Goal: Check status: Check status

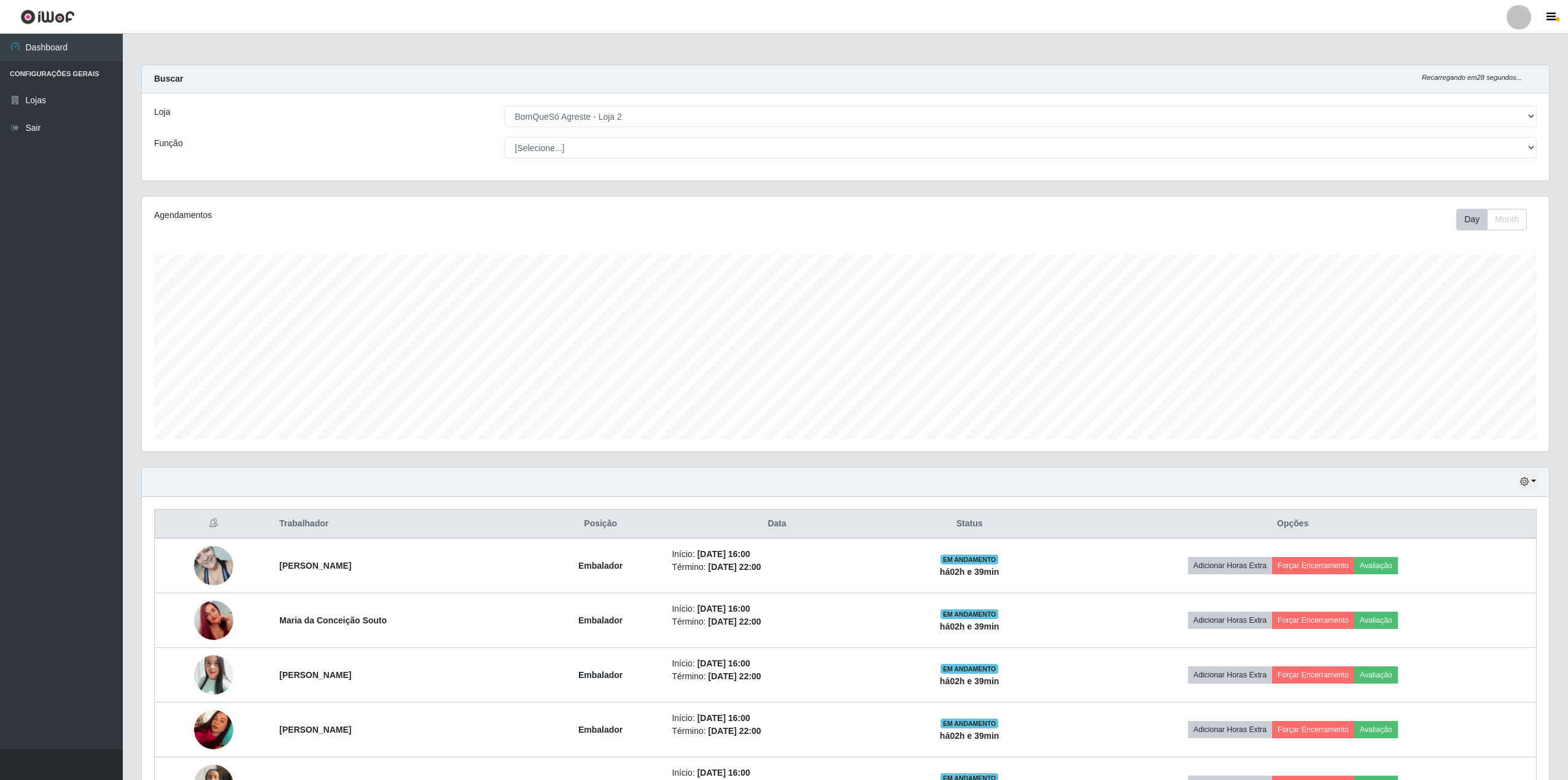
select select "214"
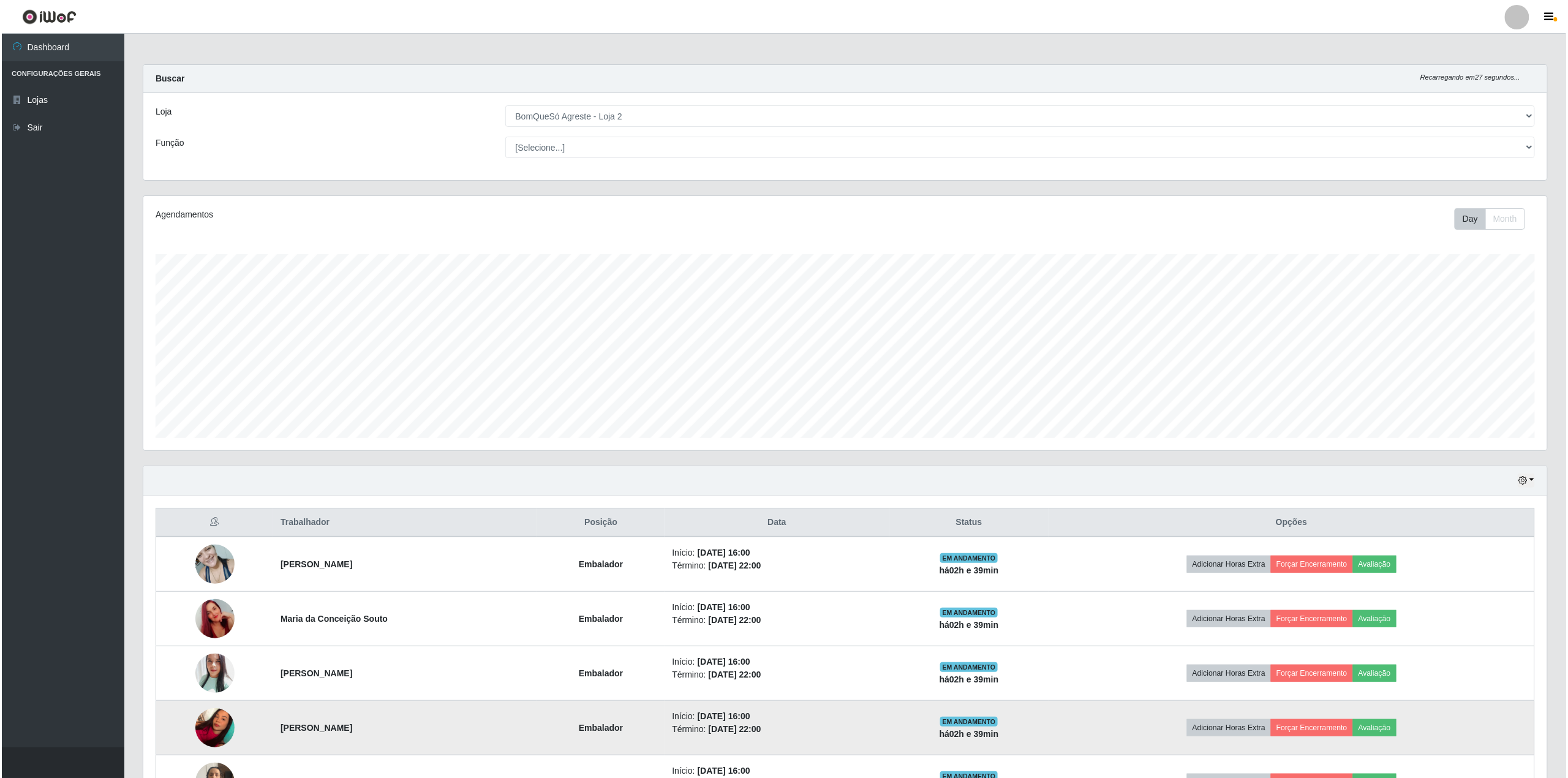
scroll to position [93, 0]
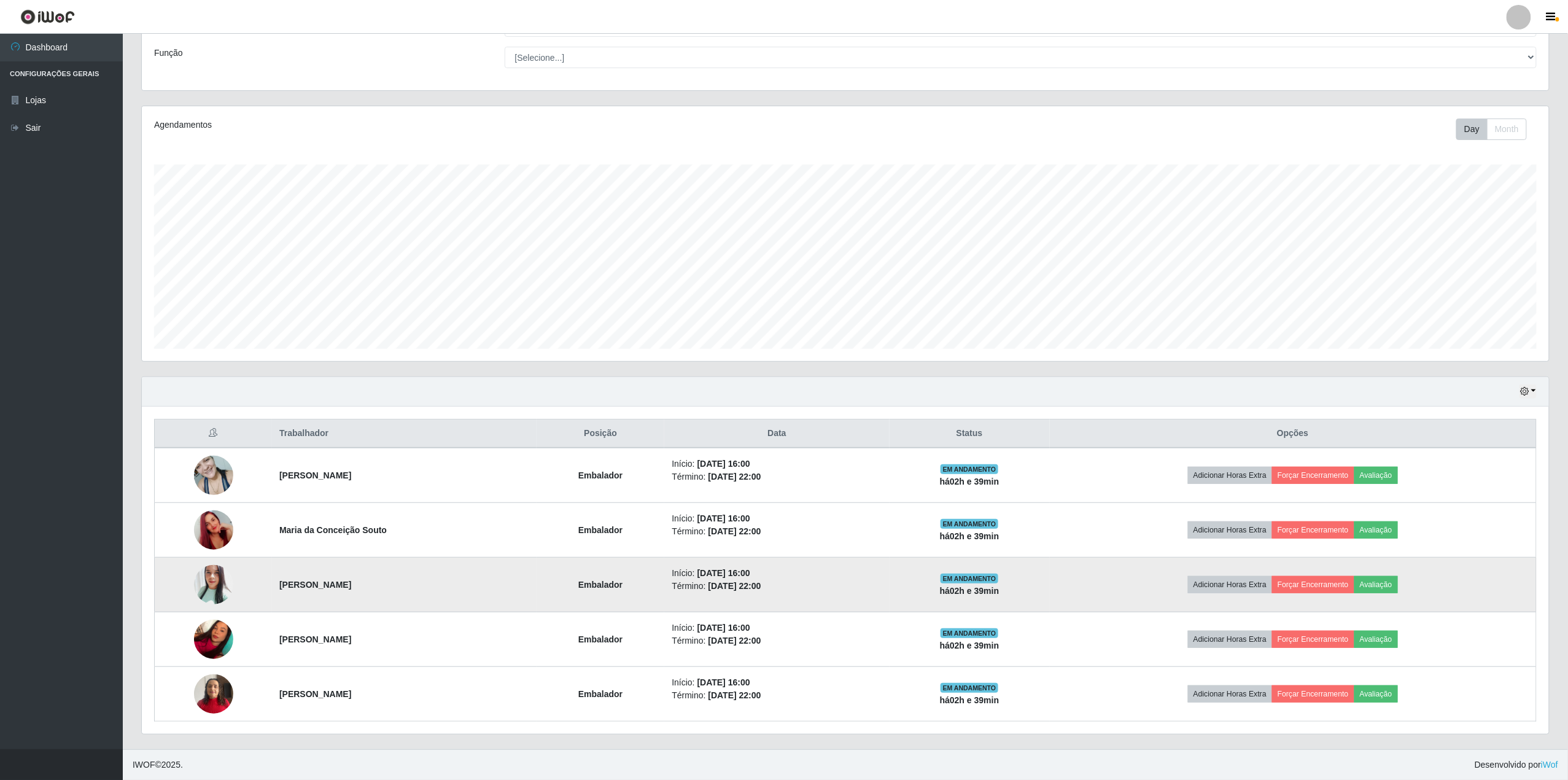
click at [210, 582] on img at bounding box center [214, 584] width 40 height 47
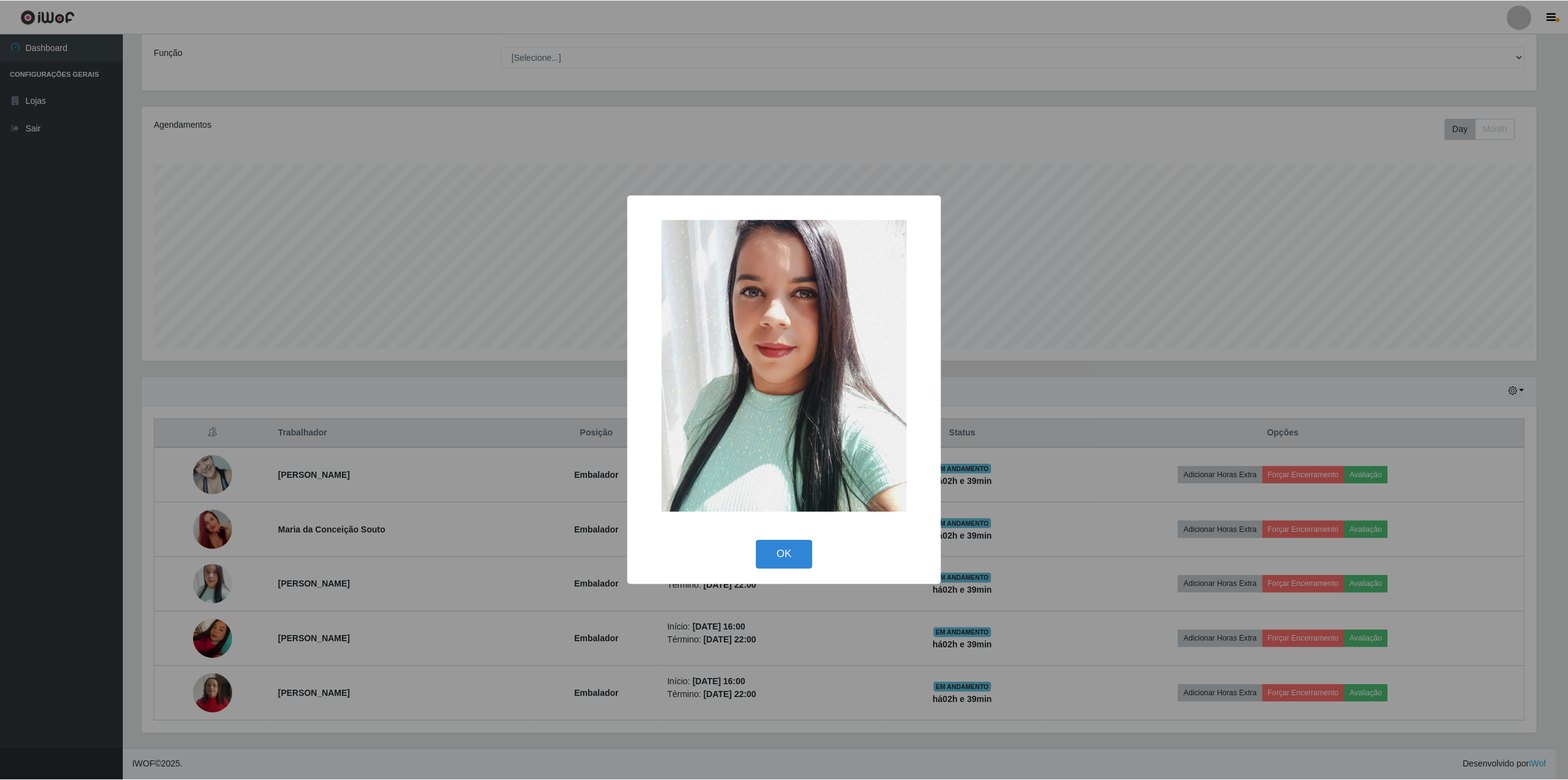
scroll to position [255, 1398]
click at [809, 553] on button "OK" at bounding box center [786, 555] width 57 height 29
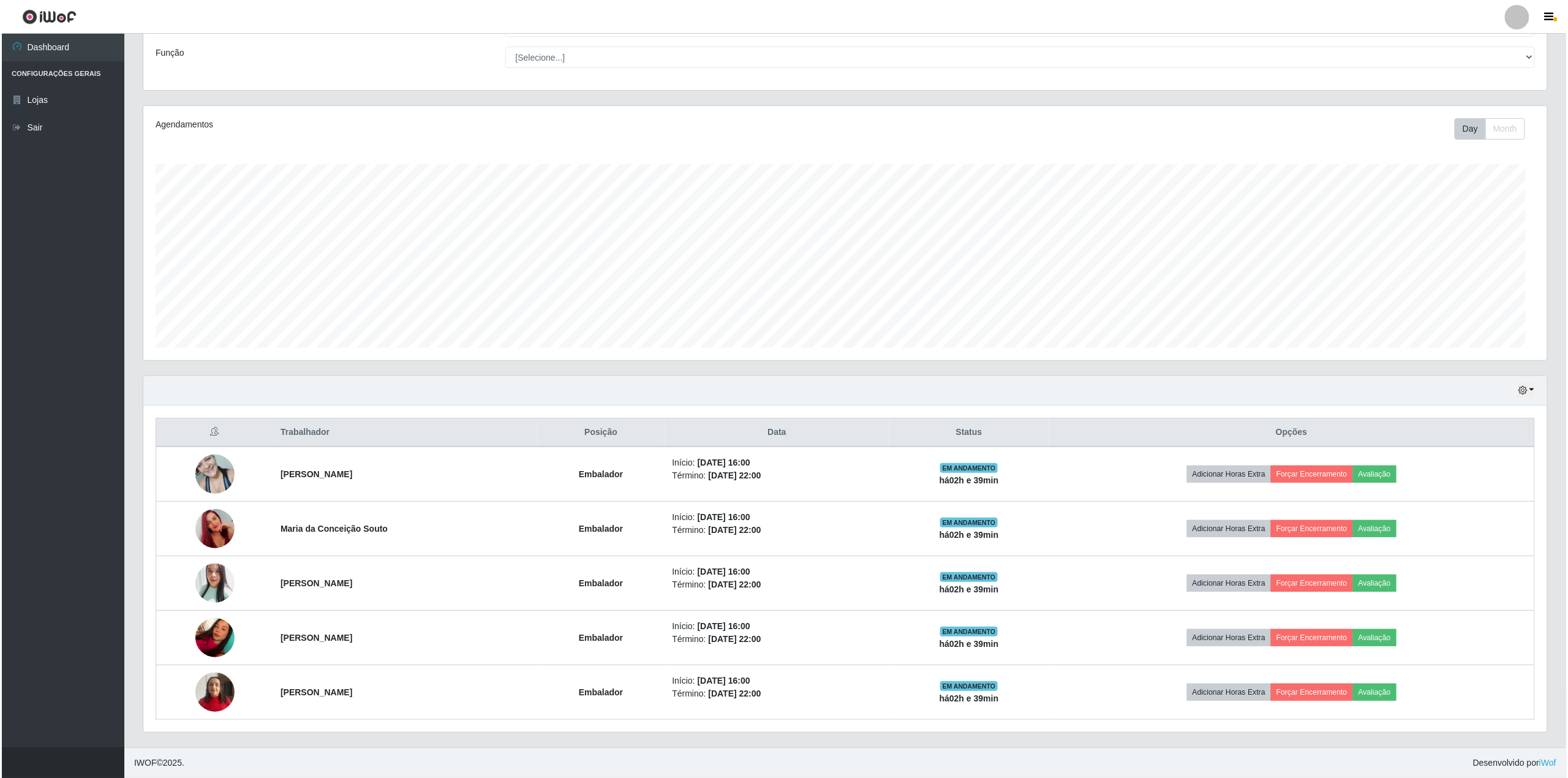
scroll to position [255, 1404]
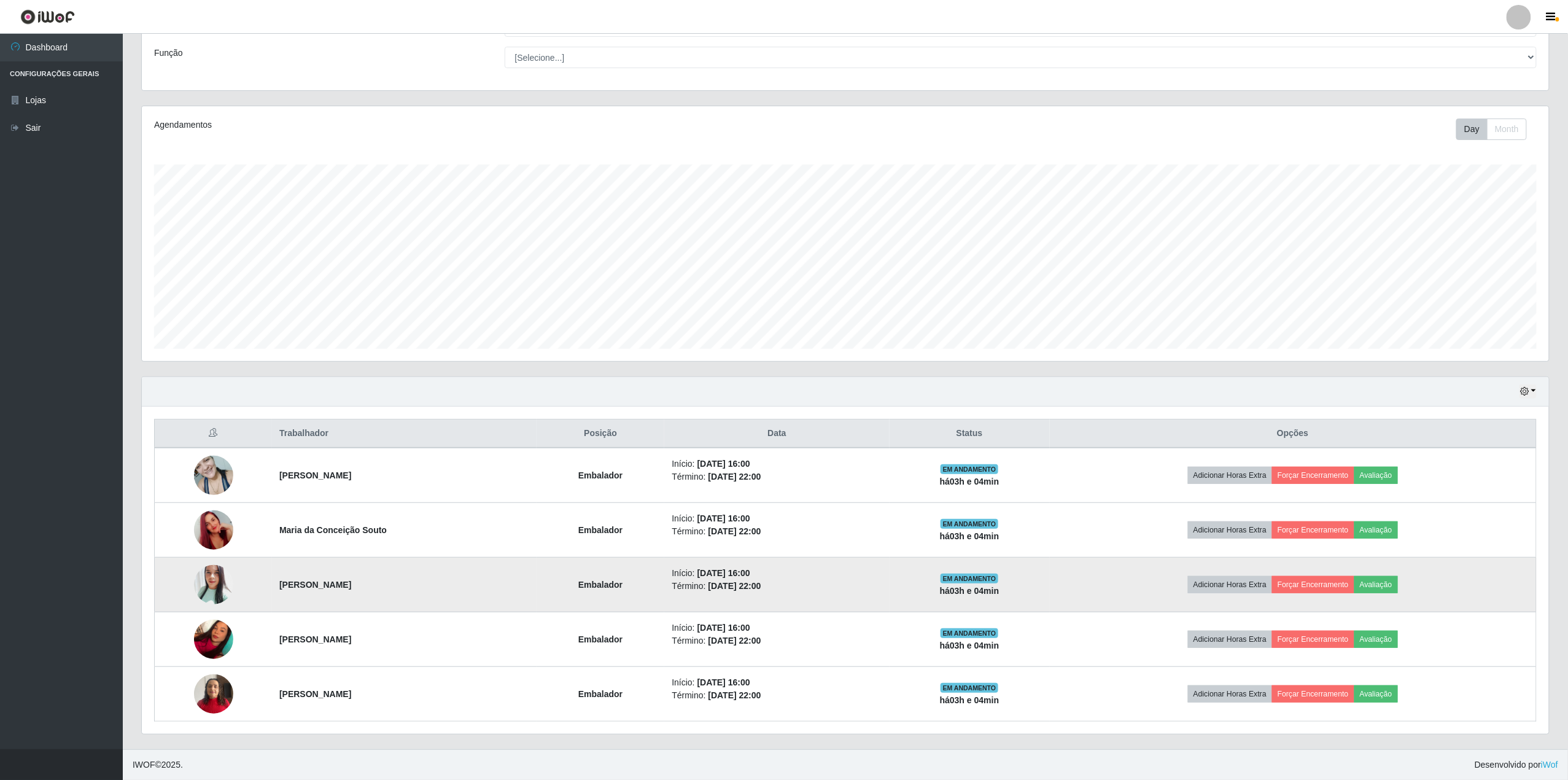
click at [200, 580] on img at bounding box center [214, 584] width 40 height 47
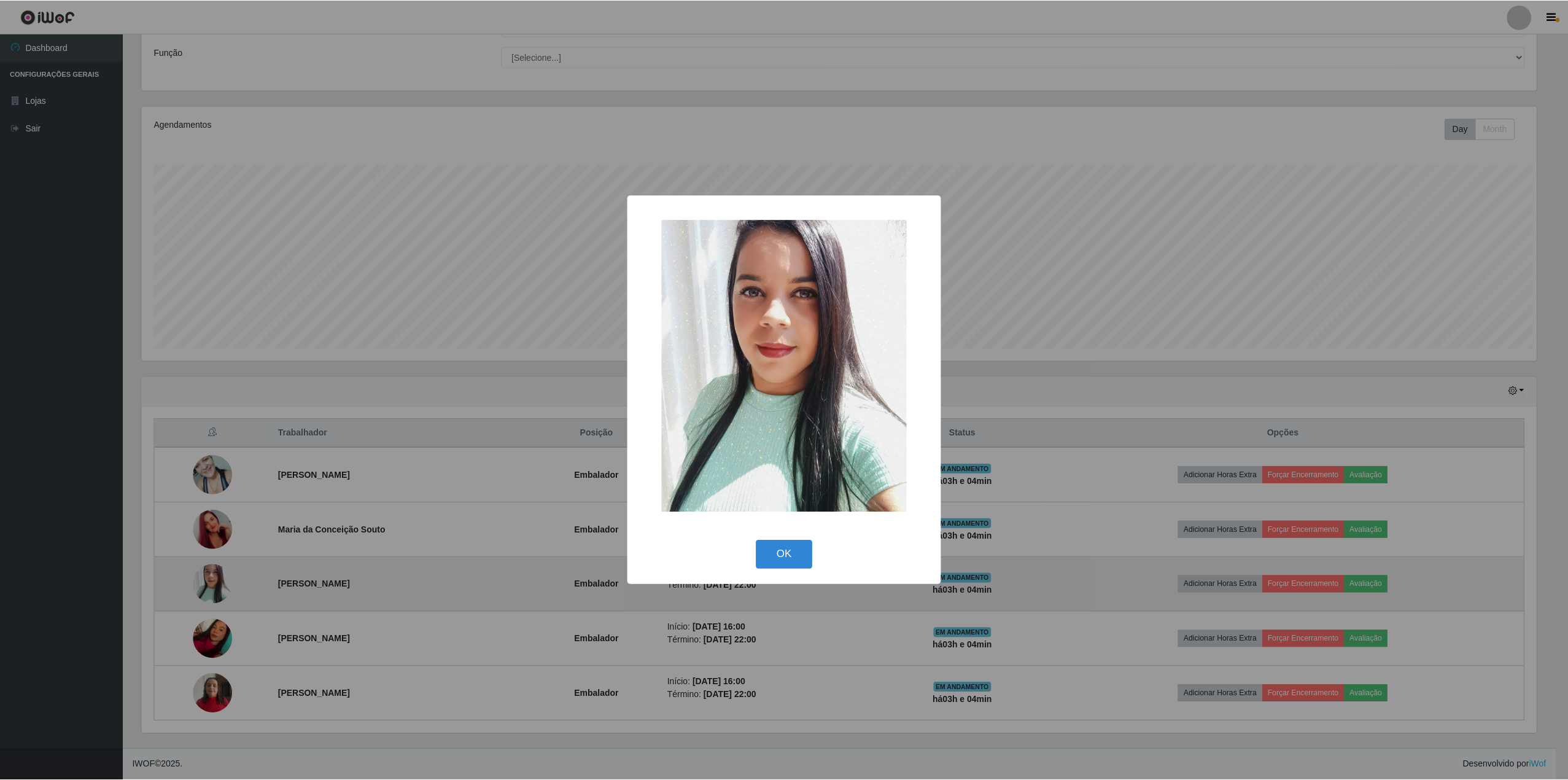
scroll to position [255, 1398]
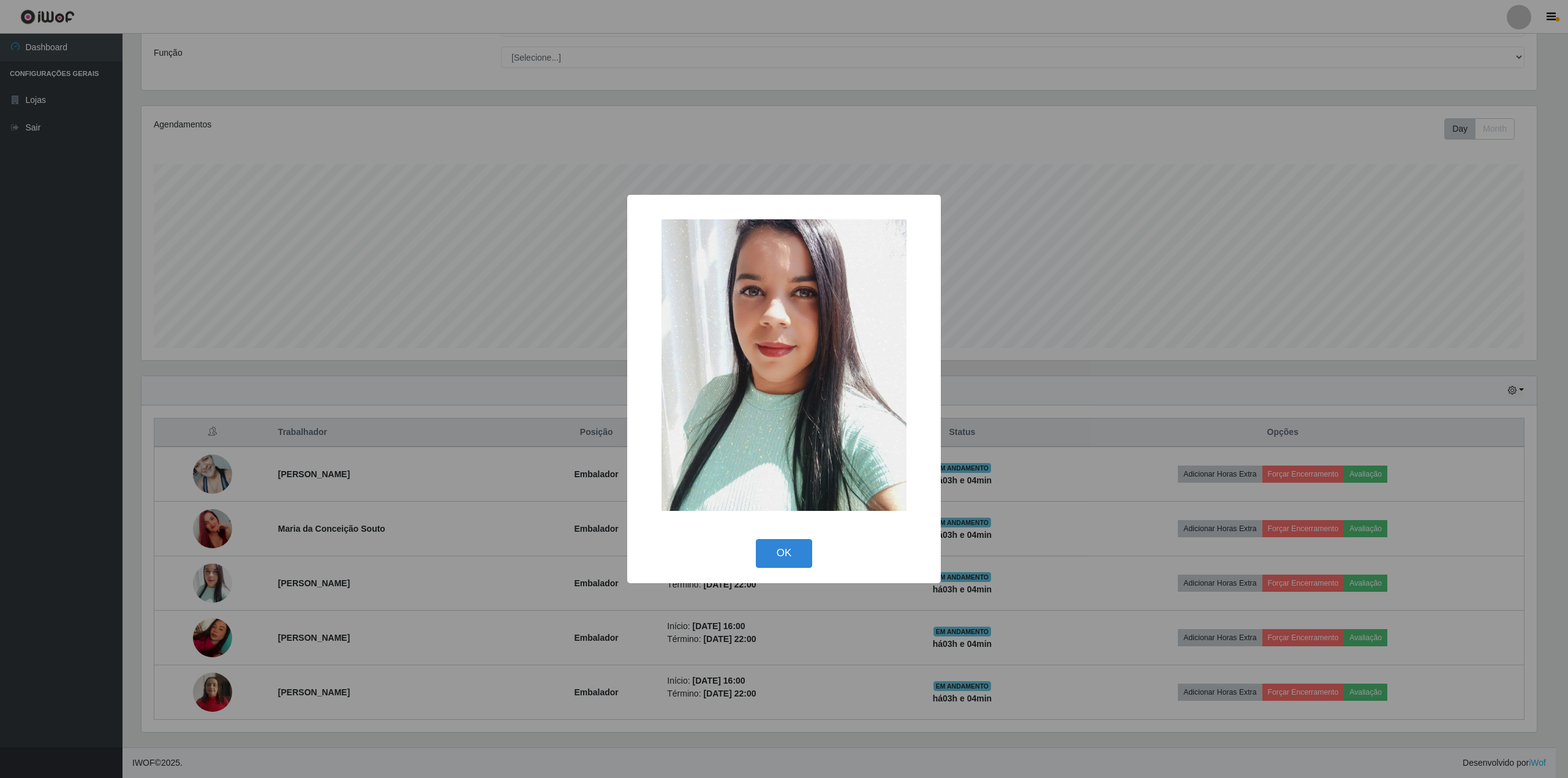
click at [199, 578] on div "× OK Cancel" at bounding box center [784, 389] width 1568 height 778
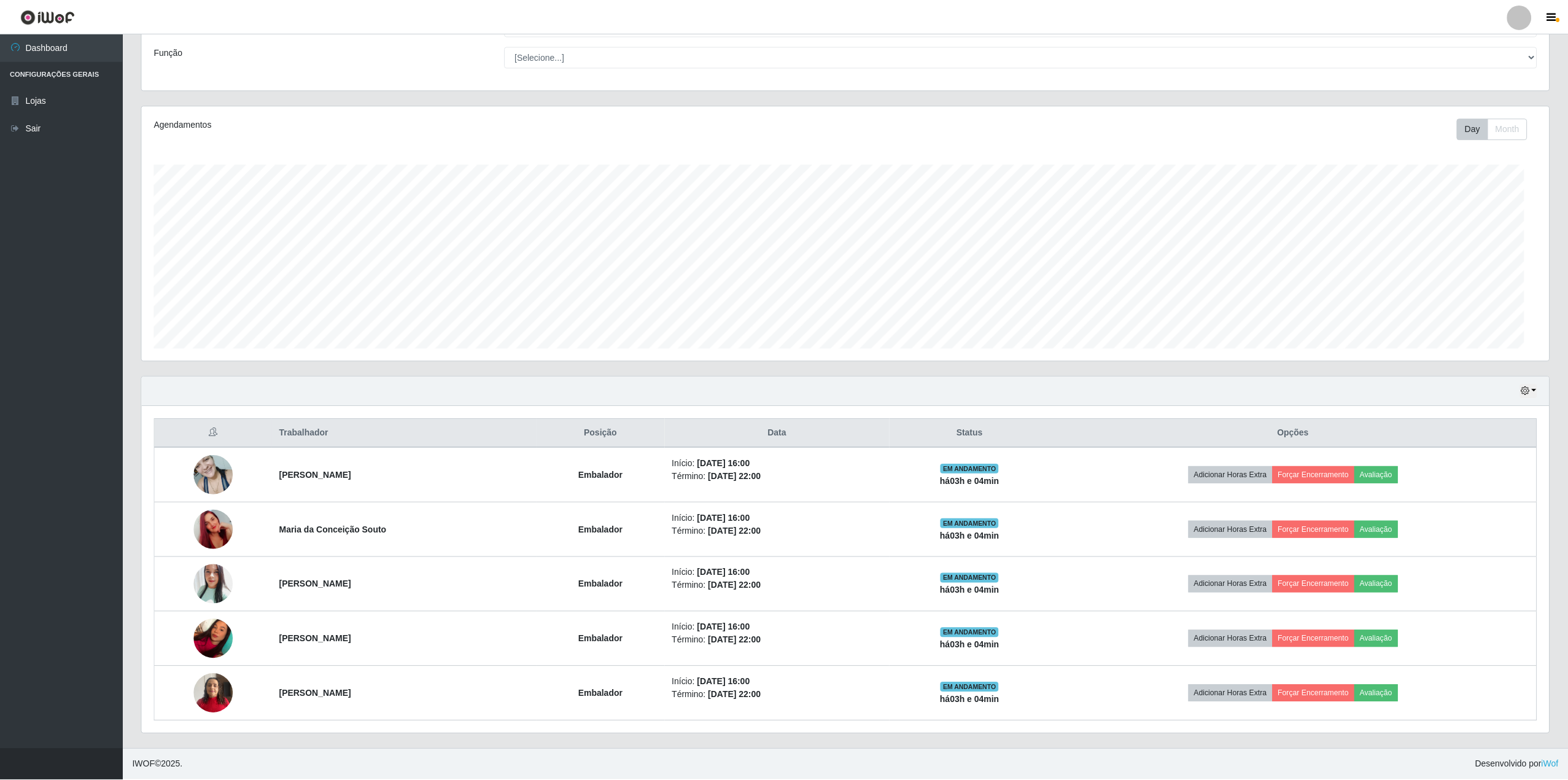
scroll to position [255, 1408]
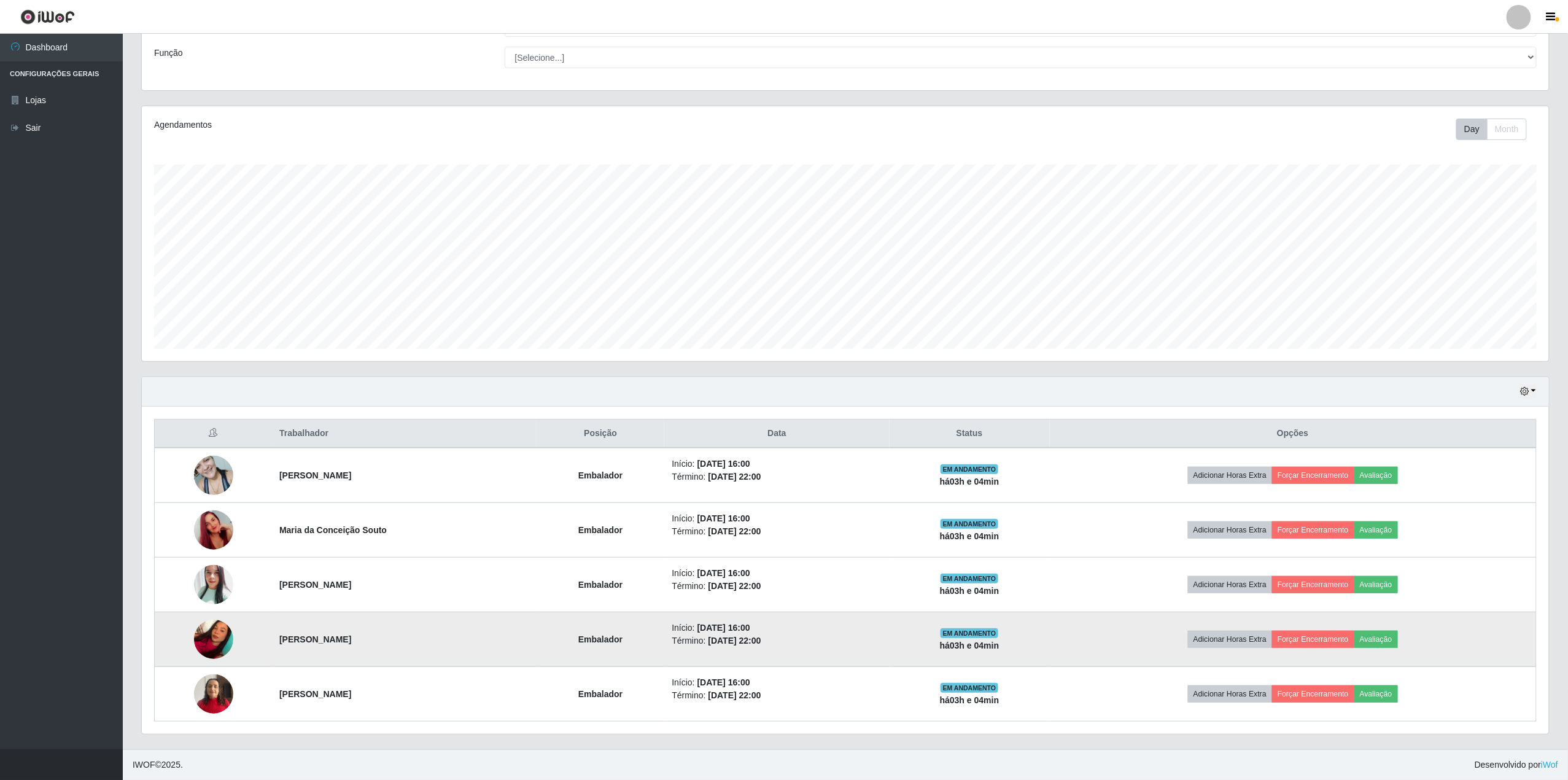
click at [201, 646] on img at bounding box center [214, 639] width 40 height 53
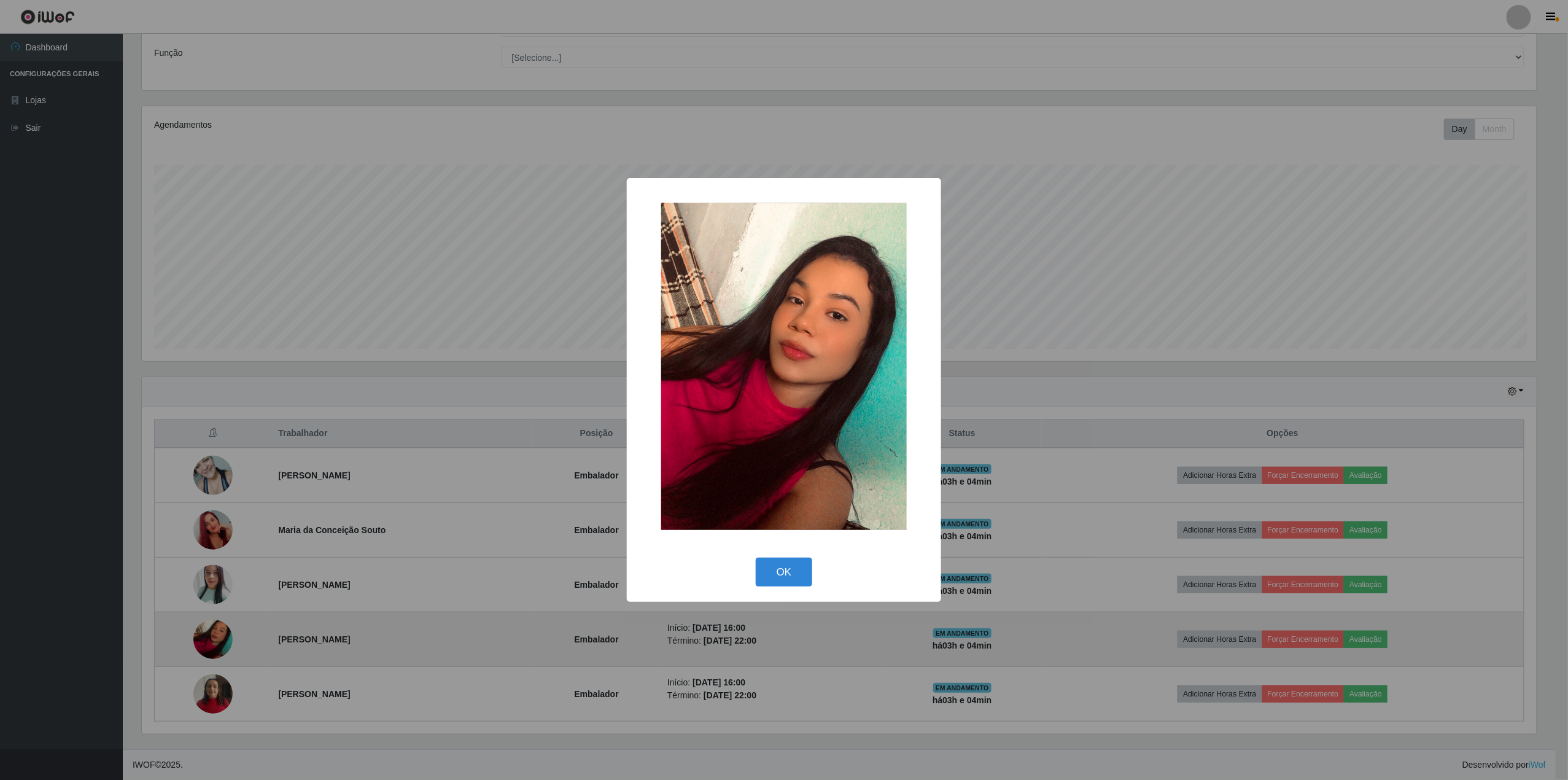
scroll to position [255, 1398]
click at [201, 646] on div "× OK Cancel" at bounding box center [786, 390] width 1572 height 780
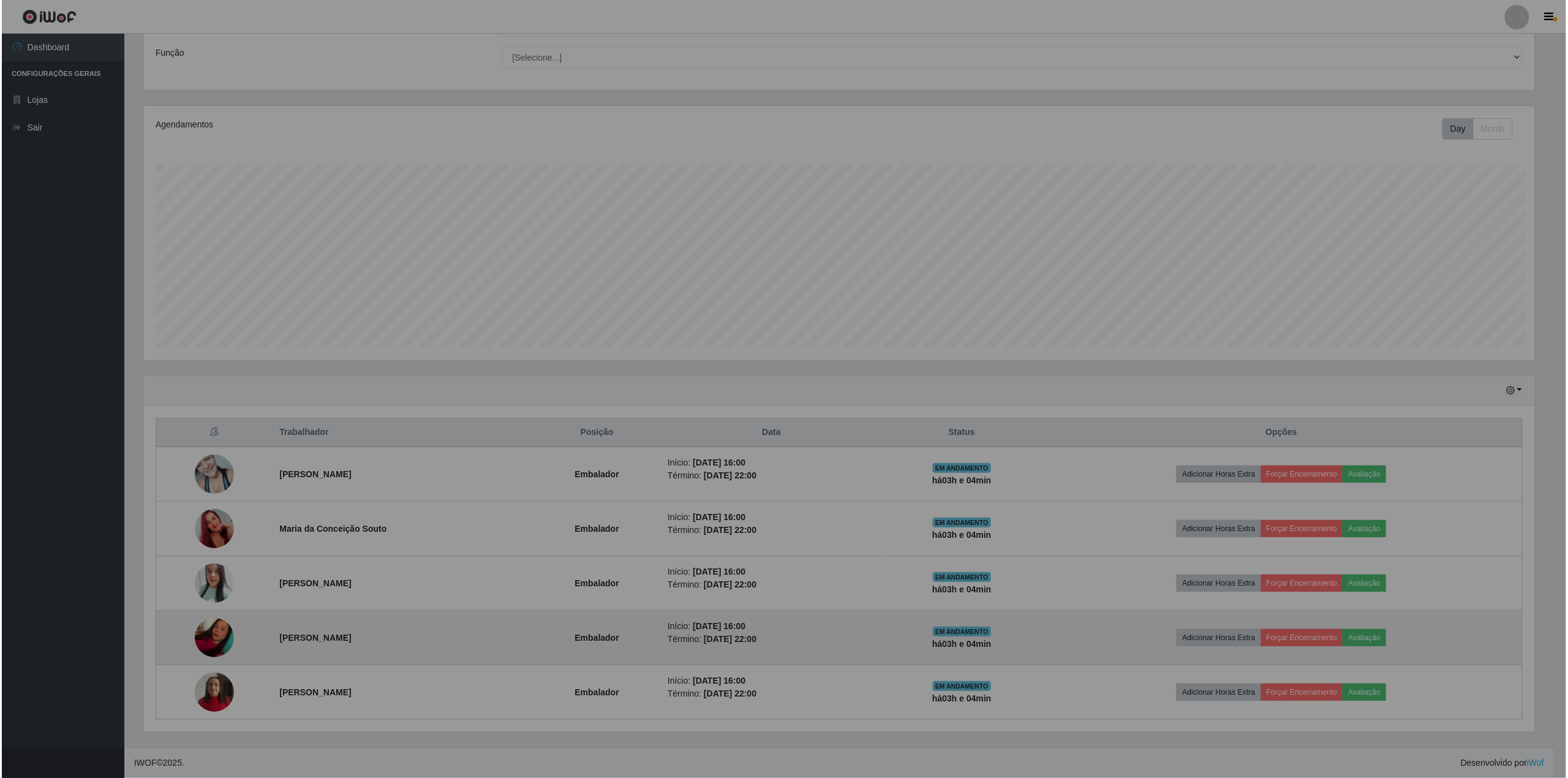
scroll to position [255, 1404]
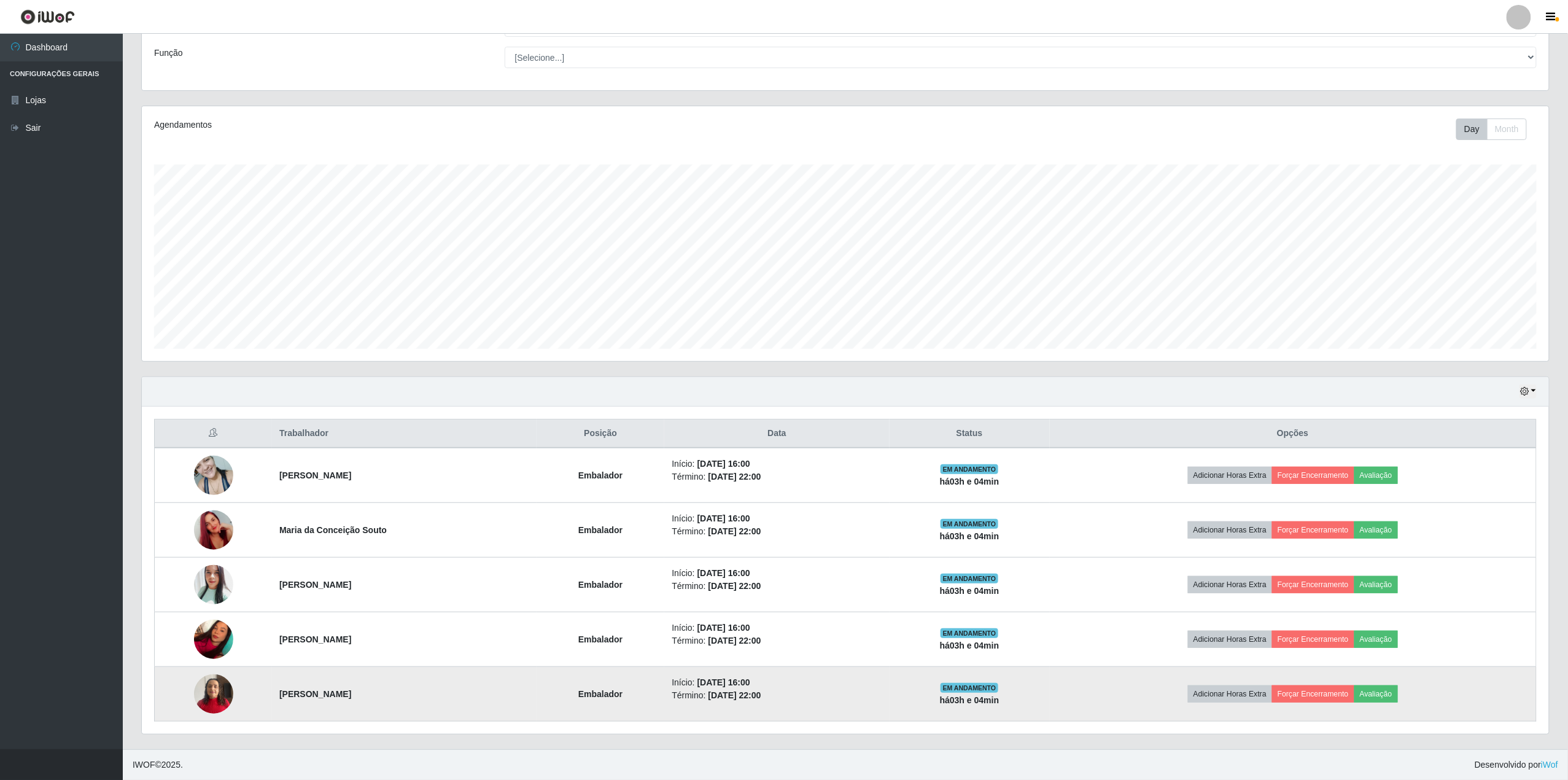
click at [209, 691] on img at bounding box center [214, 694] width 40 height 53
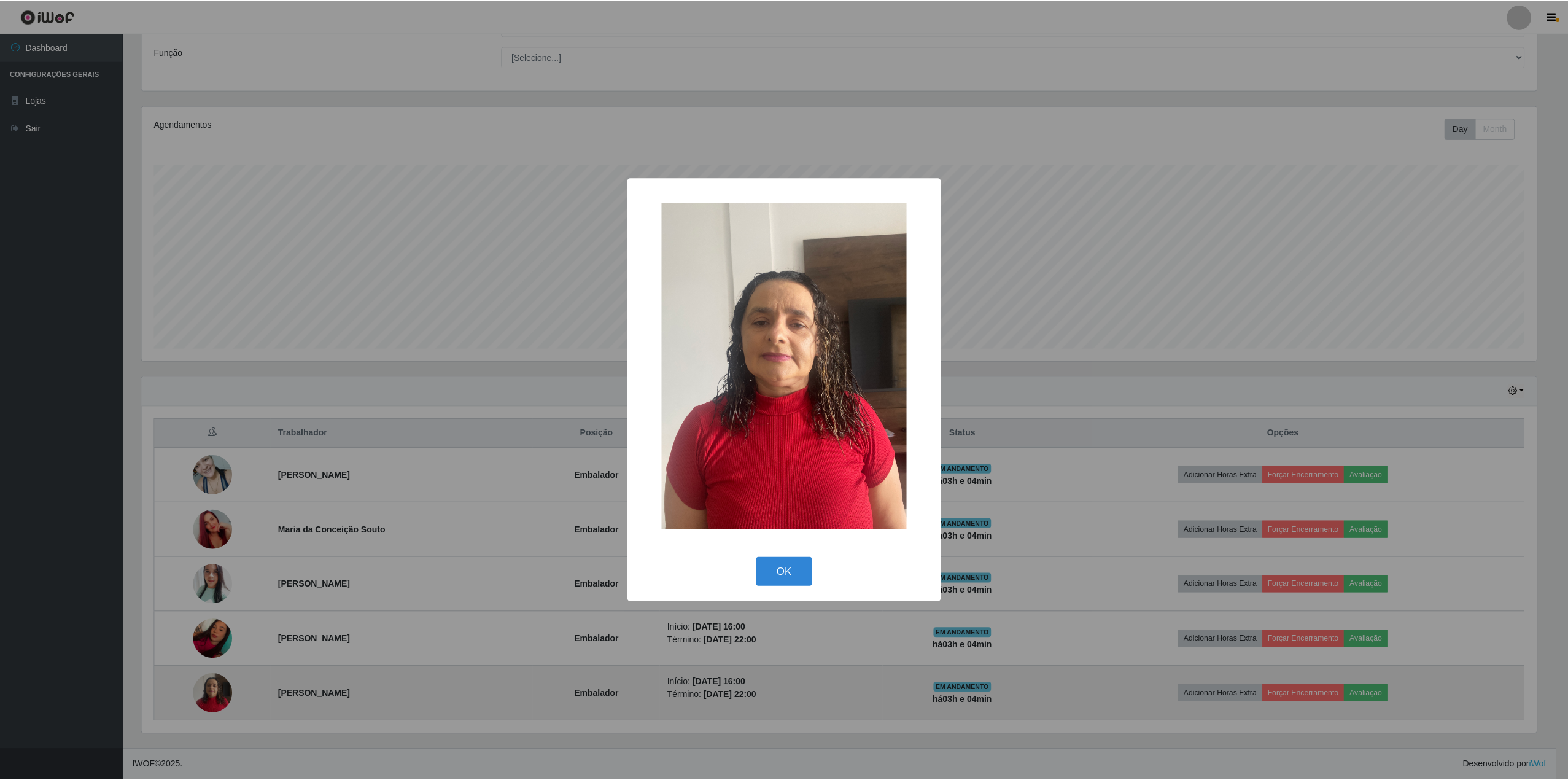
scroll to position [255, 1398]
click at [209, 691] on div "× OK Cancel" at bounding box center [786, 390] width 1572 height 780
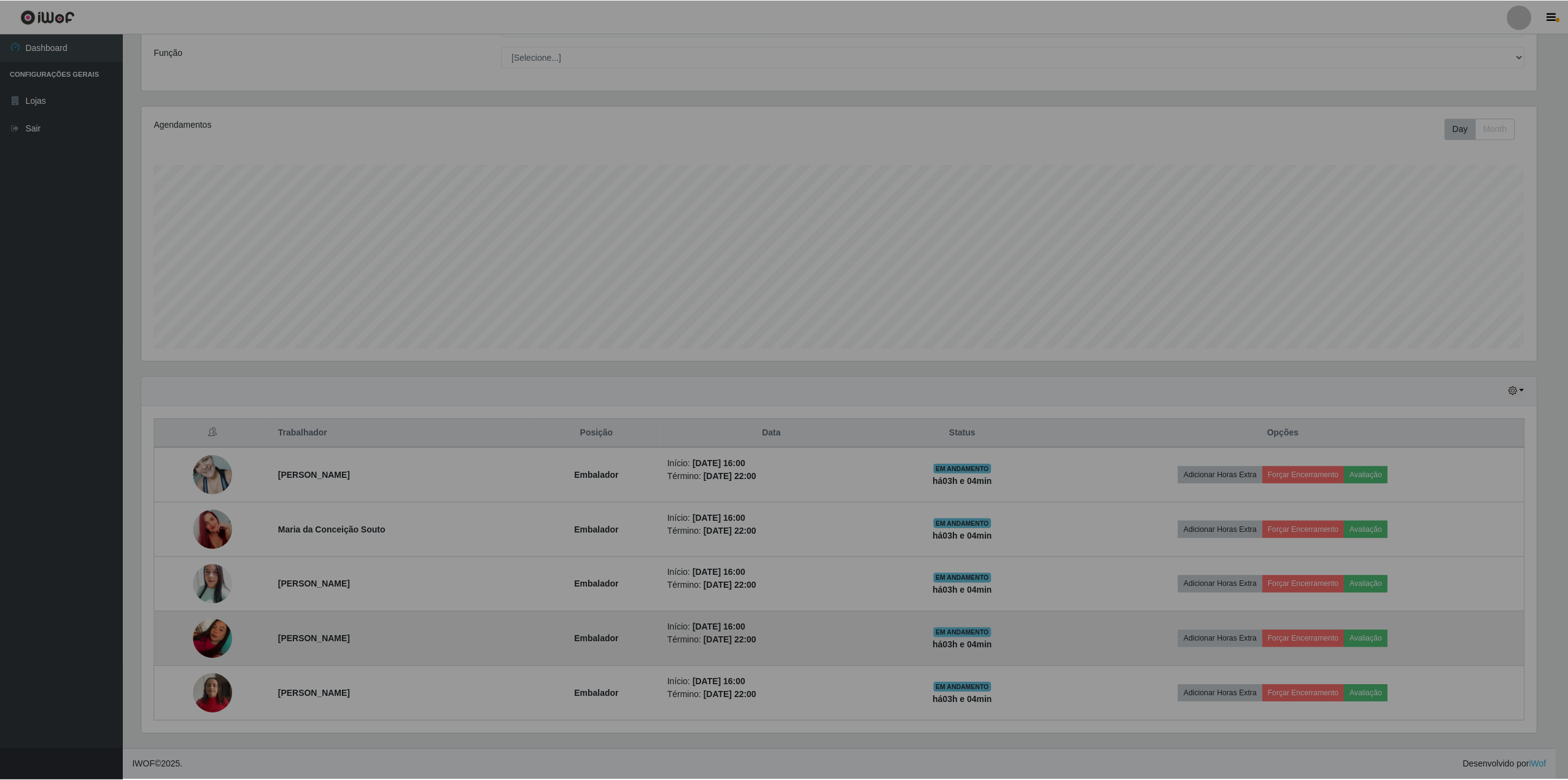
scroll to position [255, 1408]
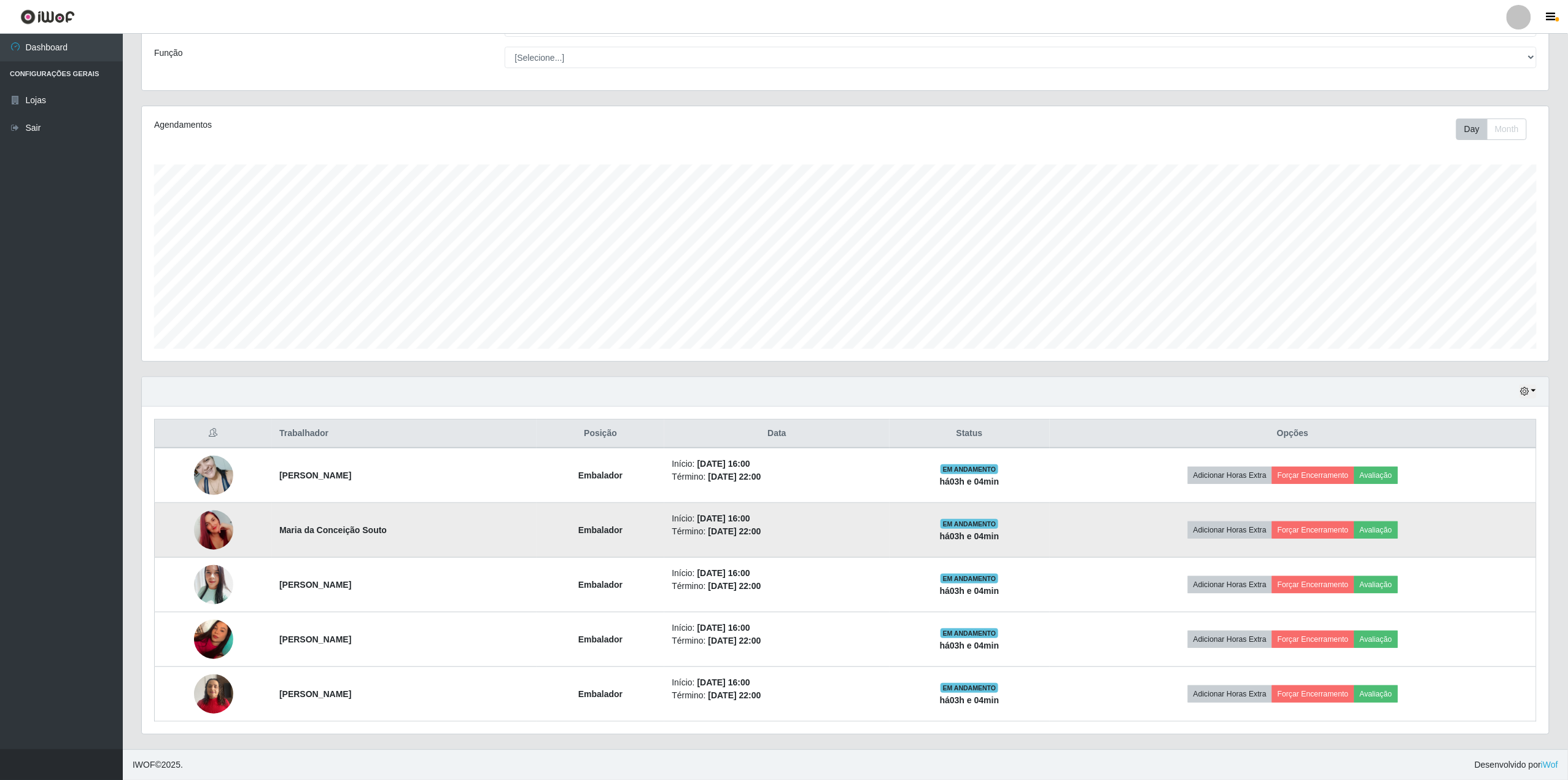
click at [210, 523] on img at bounding box center [214, 530] width 40 height 70
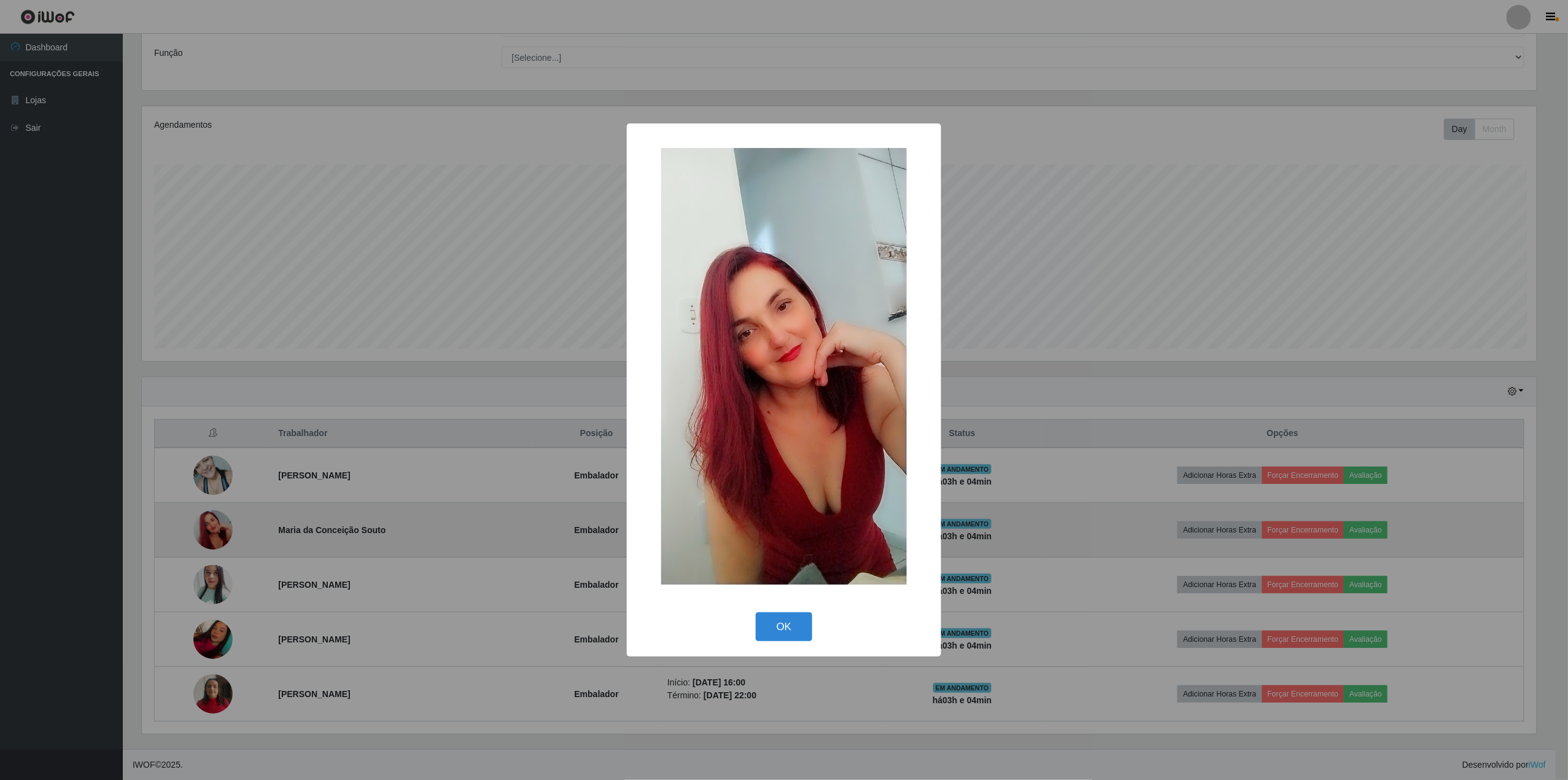
scroll to position [255, 1398]
click at [210, 523] on div "× OK Cancel" at bounding box center [786, 390] width 1572 height 780
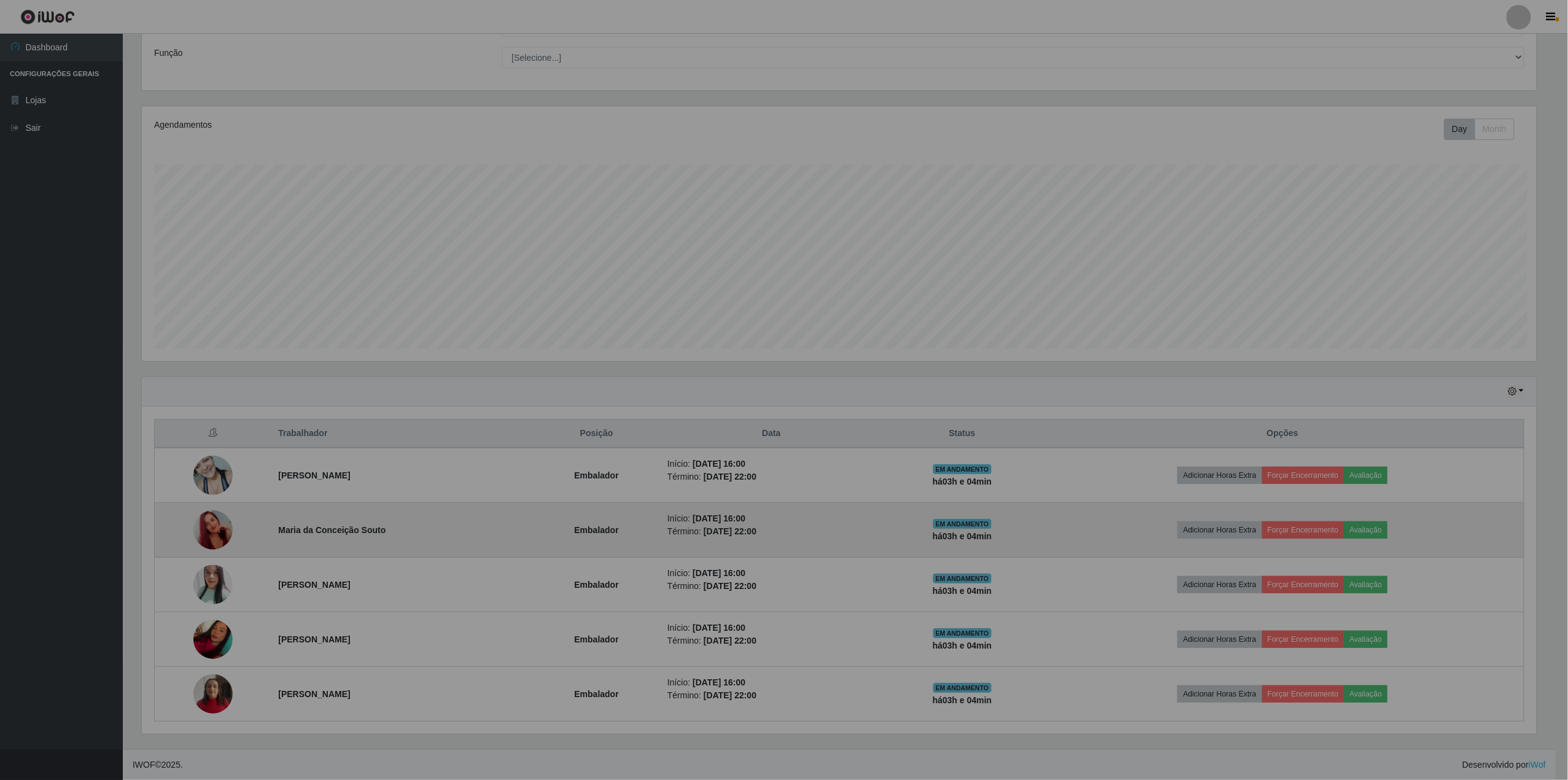
scroll to position [255, 1408]
